Goal: Transaction & Acquisition: Purchase product/service

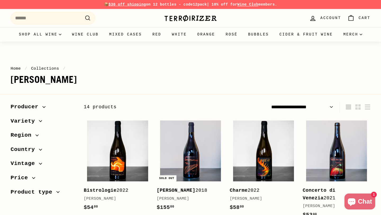
click at [65, 77] on h1 "[PERSON_NAME]" at bounding box center [191, 79] width 360 height 11
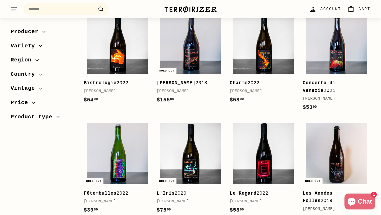
scroll to position [149, 0]
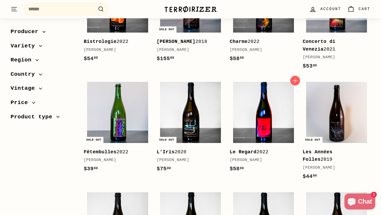
click at [281, 138] on img at bounding box center [263, 112] width 61 height 61
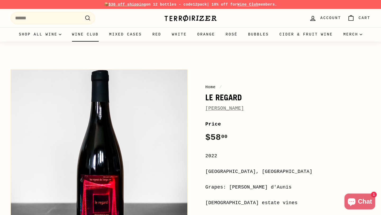
click at [95, 37] on link "Wine Club" at bounding box center [85, 34] width 37 height 14
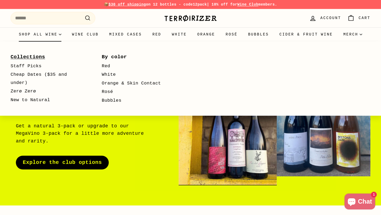
click at [32, 59] on link "Collections" at bounding box center [49, 57] width 76 height 10
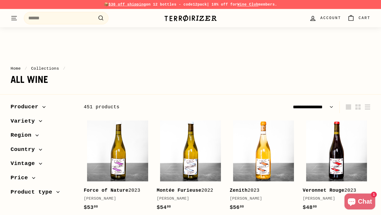
select select "**********"
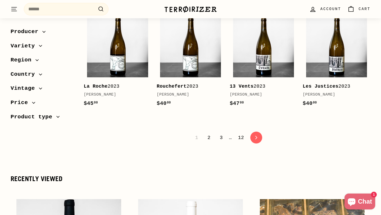
scroll to position [1076, 0]
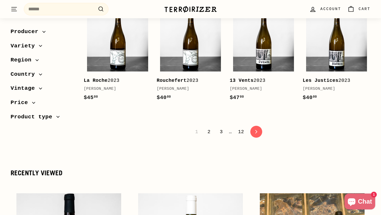
click at [204, 127] on link "2" at bounding box center [208, 131] width 9 height 9
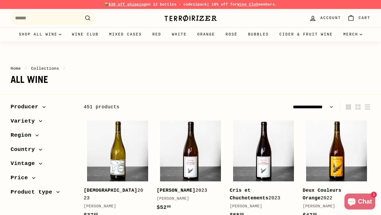
select select "**********"
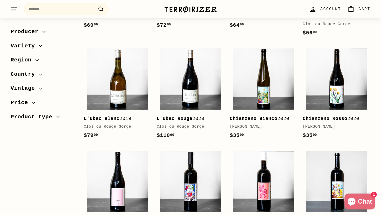
scroll to position [513, 0]
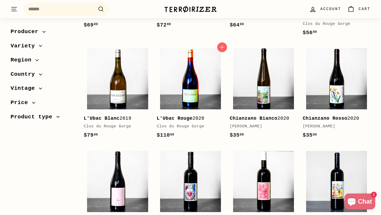
click at [194, 104] on img at bounding box center [190, 78] width 61 height 61
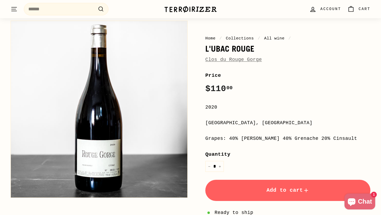
scroll to position [49, 0]
